Goal: Navigation & Orientation: Find specific page/section

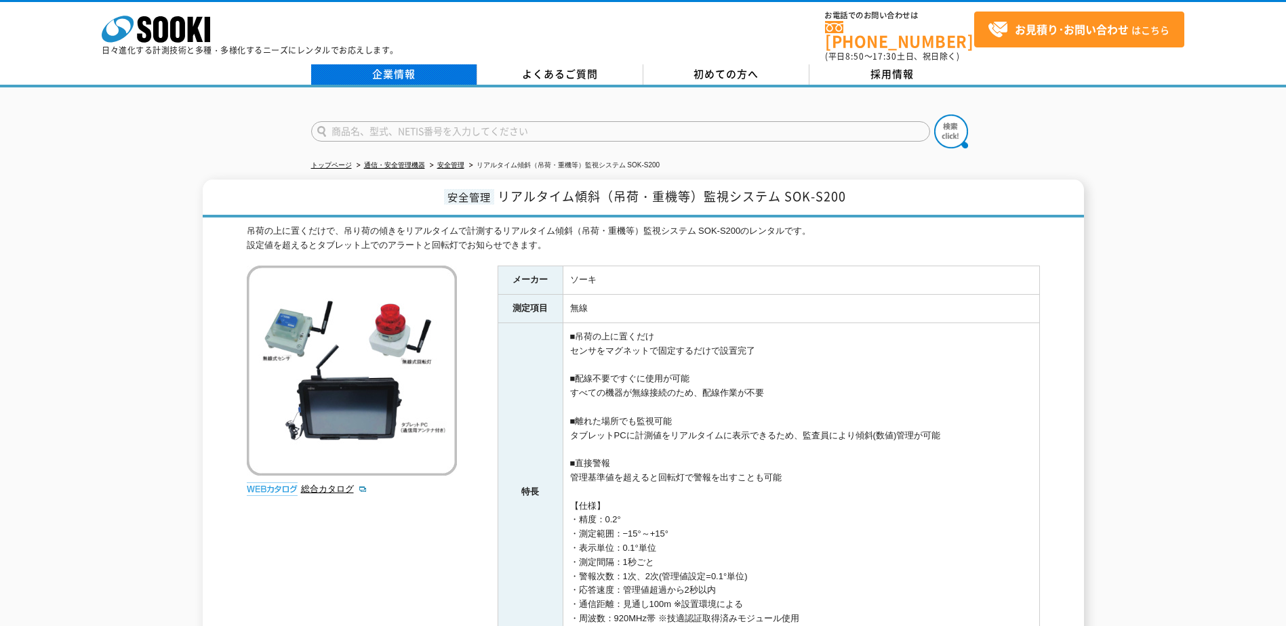
click at [414, 64] on link "企業情報" at bounding box center [394, 74] width 166 height 20
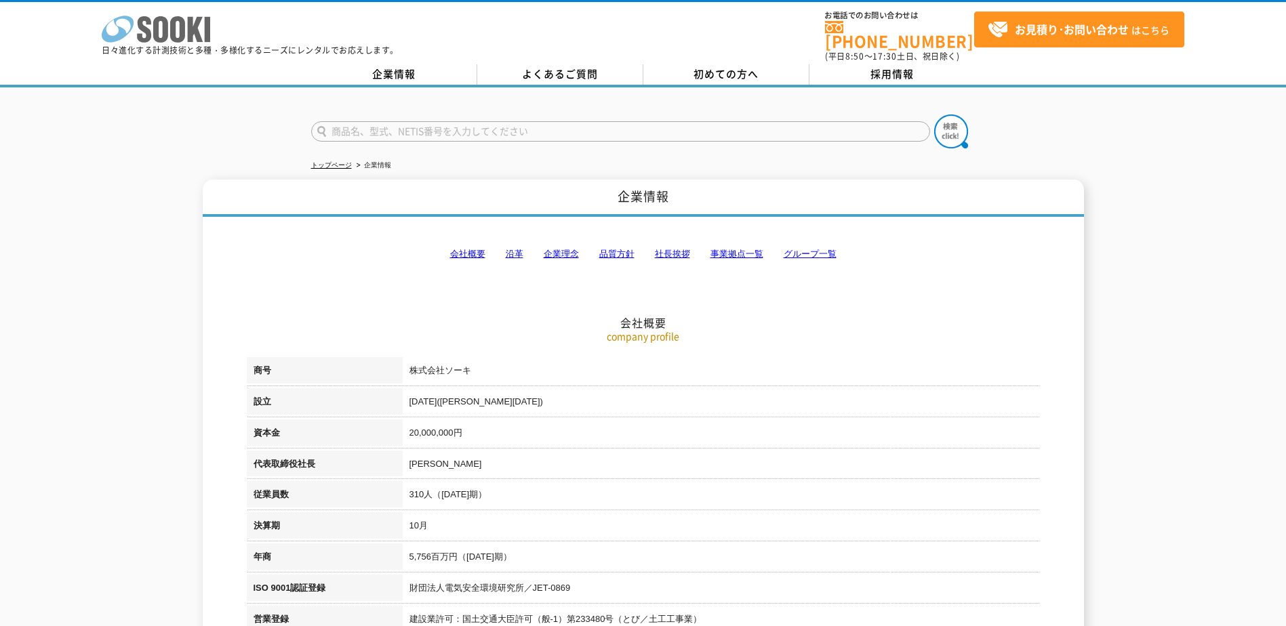
click at [170, 37] on icon "株式会社 ソーキ" at bounding box center [156, 29] width 108 height 27
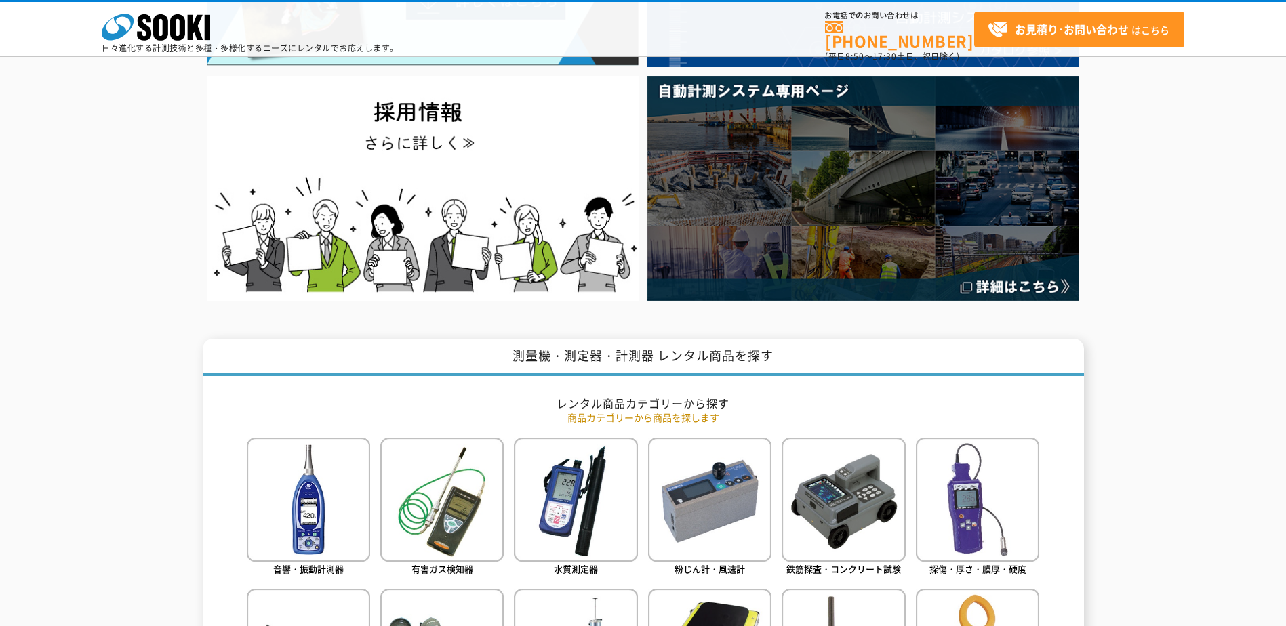
scroll to position [271, 0]
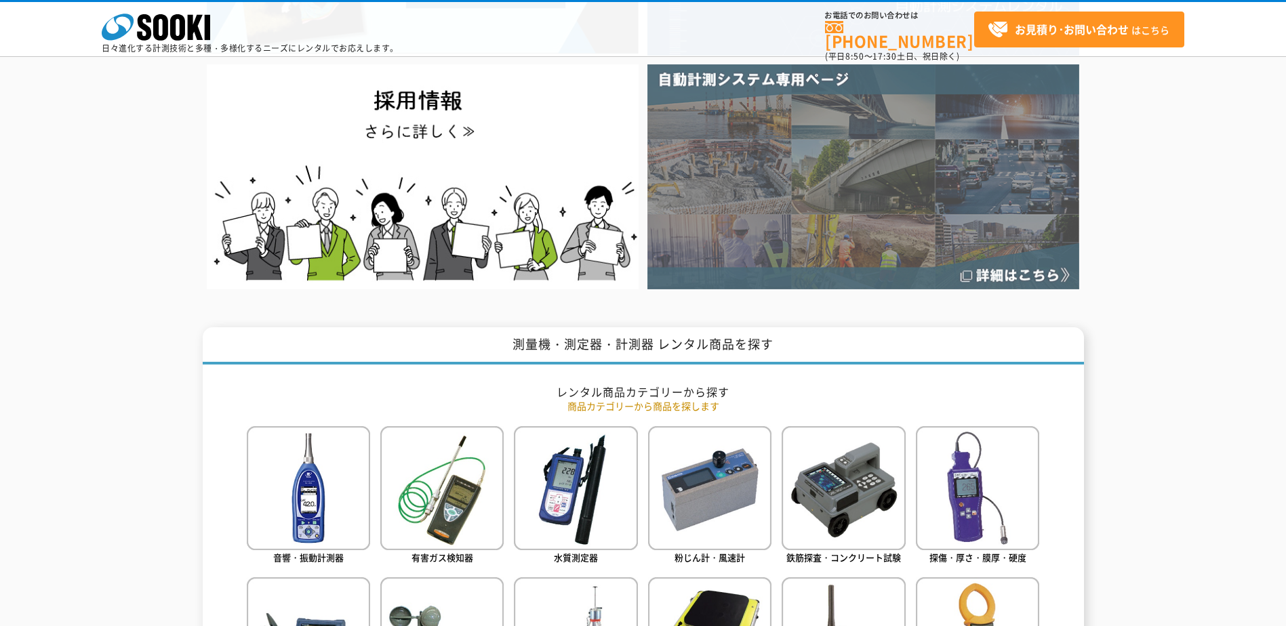
click at [813, 248] on img at bounding box center [864, 176] width 432 height 224
